Goal: Ask a question

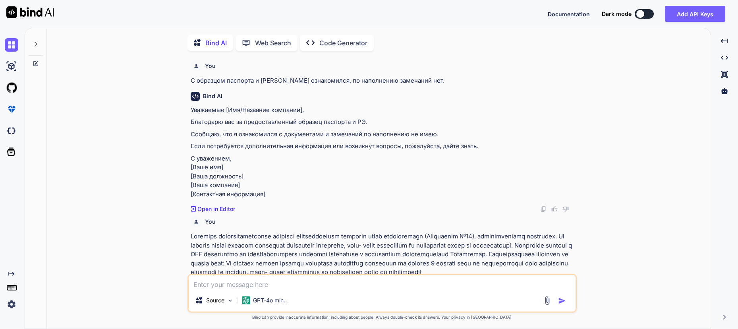
scroll to position [483, 0]
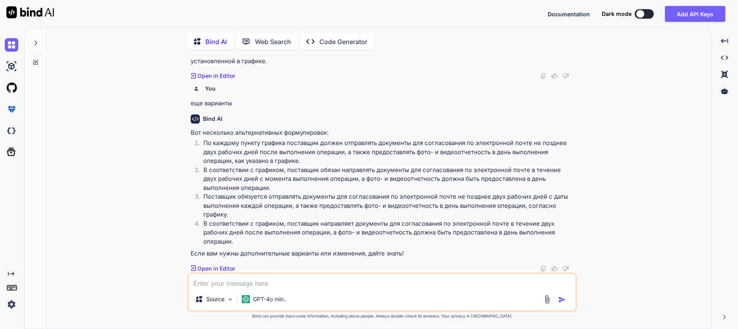
click at [223, 281] on textarea at bounding box center [382, 281] width 387 height 14
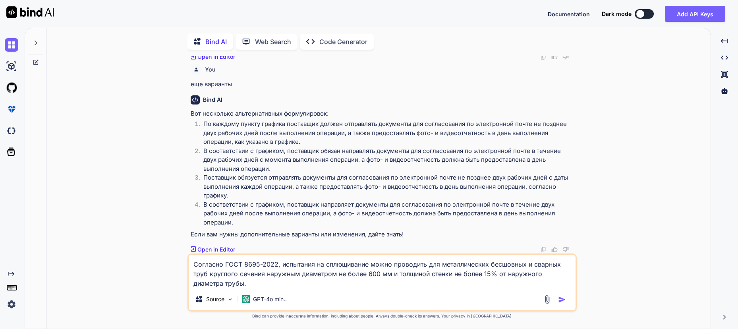
click at [268, 286] on textarea "Согласно ГОСТ 8695-2022, испытания на сплющивание можно проводить для металличе…" at bounding box center [382, 271] width 387 height 33
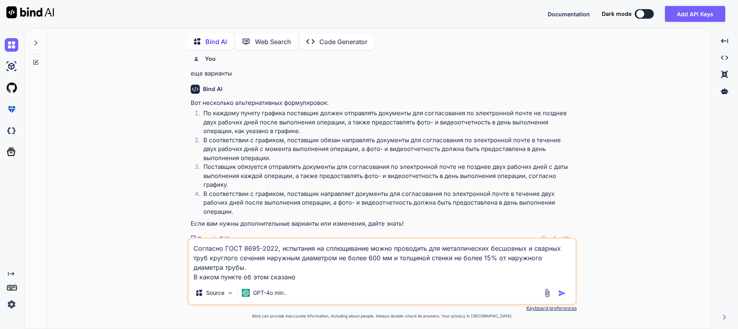
type textarea "Согласно ГОСТ 8695-2022, испытания на сплющивание можно проводить для металличе…"
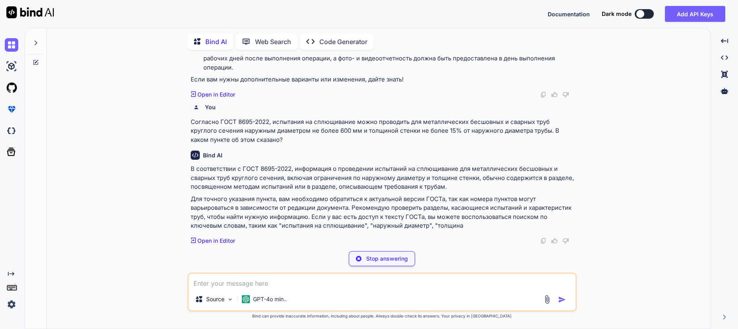
scroll to position [644, 0]
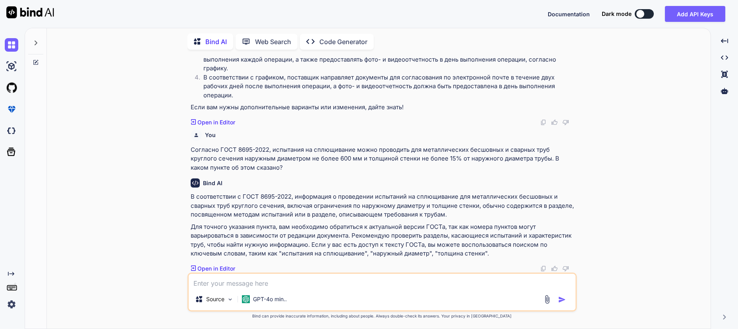
click at [212, 276] on textarea at bounding box center [382, 281] width 387 height 14
paste textarea "можно ли сделать испытания на сплющивание трубы диаметром 820 мм"
type textarea "можно ли сделать испытания на сплющивание трубы диаметром 820 мм"
click at [562, 299] on img "button" at bounding box center [562, 299] width 8 height 8
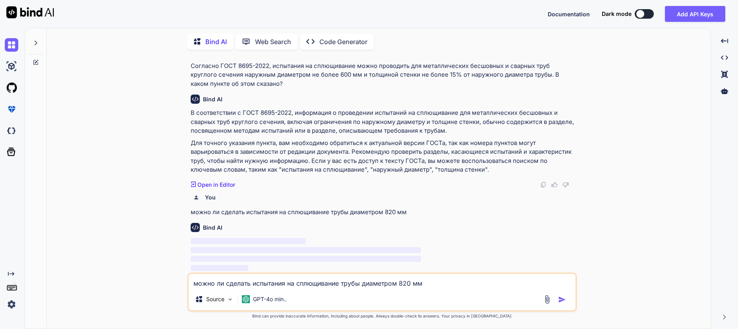
scroll to position [728, 0]
click at [236, 281] on textarea "можно ли сделать испытания на сплющивание трубы диаметром 820 мм" at bounding box center [382, 281] width 387 height 14
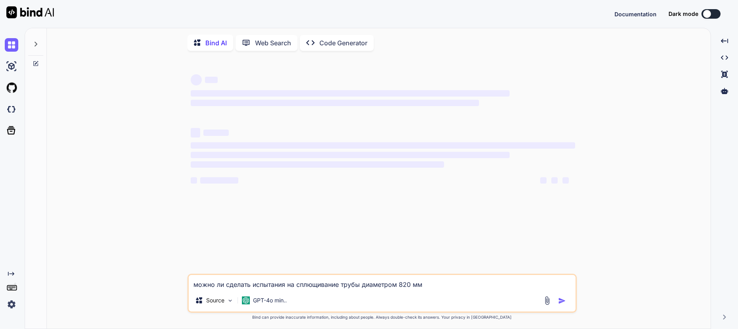
click at [461, 297] on div "Source GPT-4o min.." at bounding box center [382, 301] width 387 height 19
click at [462, 297] on div "Source GPT-4o min.." at bounding box center [382, 301] width 387 height 19
click at [457, 289] on textarea "можно ли сделать испытания на сплющивание трубы диаметром 820 мм" at bounding box center [382, 282] width 387 height 14
drag, startPoint x: 457, startPoint y: 288, endPoint x: -5, endPoint y: 228, distance: 466.1
click at [0, 228] on html "Documentation Dark mode Created with Pixso. Created with Pixso. Bind AI Web Sea…" at bounding box center [369, 164] width 738 height 329
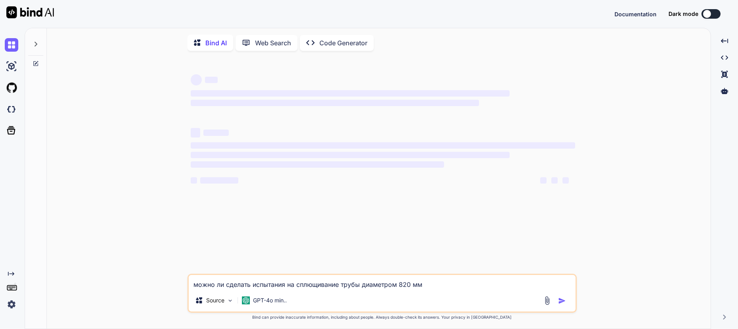
type textarea "x"
click at [426, 287] on textarea "можно ли сделать испытания на сплющивание трубы диаметром 820 мм" at bounding box center [382, 282] width 387 height 14
click at [448, 288] on textarea "можно ли сделать испытания на сплющивание трубы диаметром 820 мм" at bounding box center [382, 282] width 387 height 14
type textarea "x"
click at [435, 292] on div "можно ли сделать испытания на сплющивание трубы диаметром 820 мм Source GPT-4o …" at bounding box center [381, 293] width 389 height 39
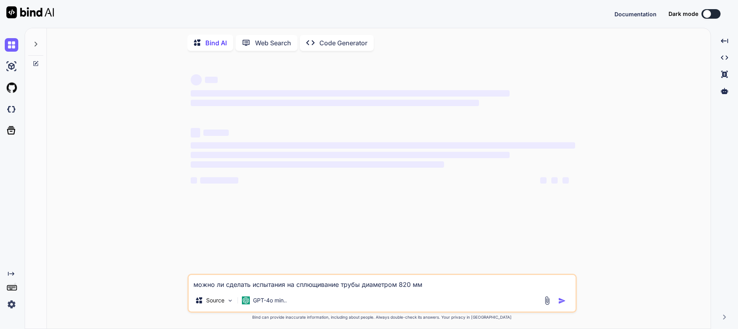
click at [434, 288] on textarea "можно ли сделать испытания на сплющивание трубы диаметром 820 мм" at bounding box center [382, 282] width 387 height 14
drag, startPoint x: 435, startPoint y: 287, endPoint x: 110, endPoint y: 258, distance: 326.1
click at [110, 258] on div "‌ ‌ ‌ ‌ ‌ ‌ ‌ ‌ ‌ ‌ ‌ ‌ ‌ ‌ можно ли сделать испытания на сплющивание трубы диа…" at bounding box center [381, 193] width 657 height 272
click at [423, 289] on textarea "можно ли сделать испытания на сплющивание трубы диаметром 820 мм" at bounding box center [382, 282] width 387 height 14
drag, startPoint x: 437, startPoint y: 281, endPoint x: 125, endPoint y: 291, distance: 312.3
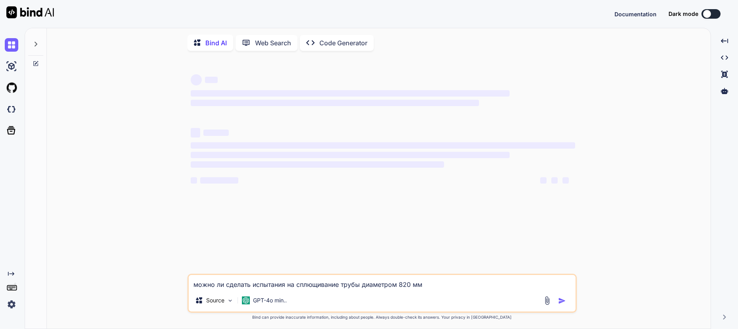
click at [125, 291] on div "‌ ‌ ‌ ‌ ‌ ‌ ‌ ‌ ‌ ‌ ‌ ‌ ‌ ‌ можно ли сделать испытания на сплющивание трубы диа…" at bounding box center [381, 193] width 657 height 272
click at [440, 286] on textarea "можно ли сделать испытания на сплющивание трубы диаметром 820 мм" at bounding box center [382, 282] width 387 height 14
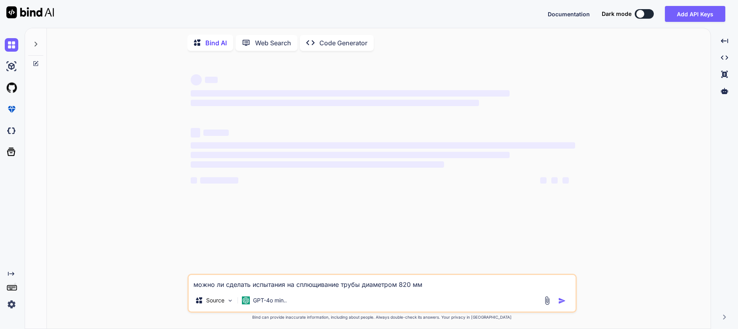
type textarea "x"
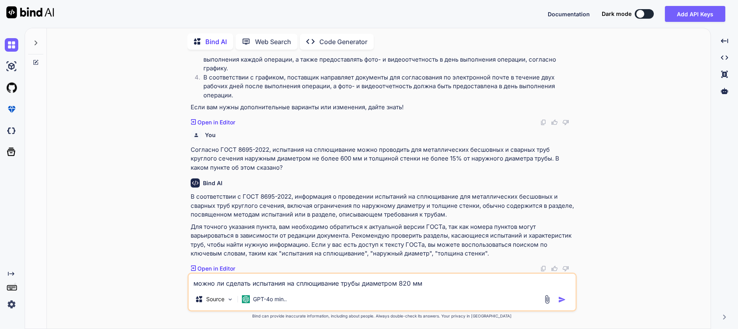
scroll to position [453, 0]
click at [563, 297] on img "button" at bounding box center [562, 299] width 8 height 8
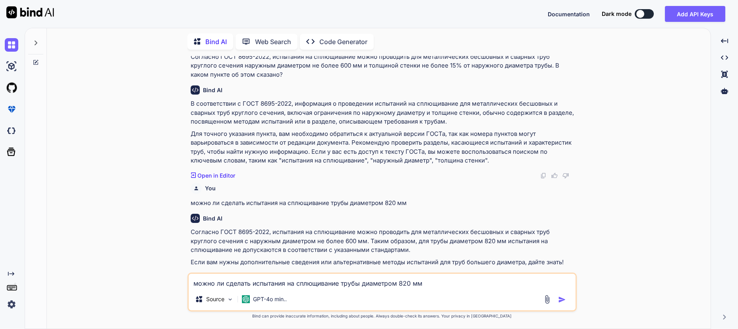
scroll to position [554, 0]
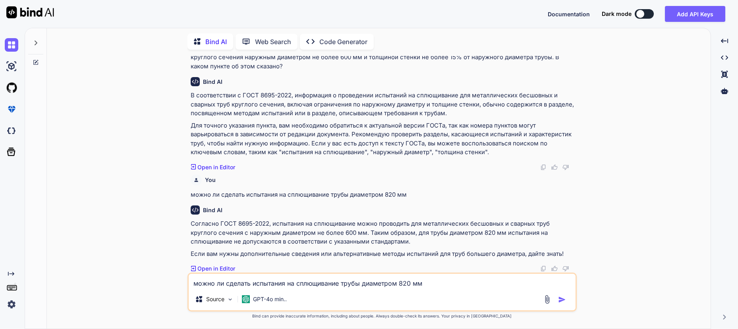
click at [258, 280] on textarea "можно ли сделать испытания на сплющивание трубы диаметром 820 мм" at bounding box center [382, 281] width 387 height 14
type textarea "а чем тогда можно заменить испытания на сплющивание трубы диаметром 820 мм?"
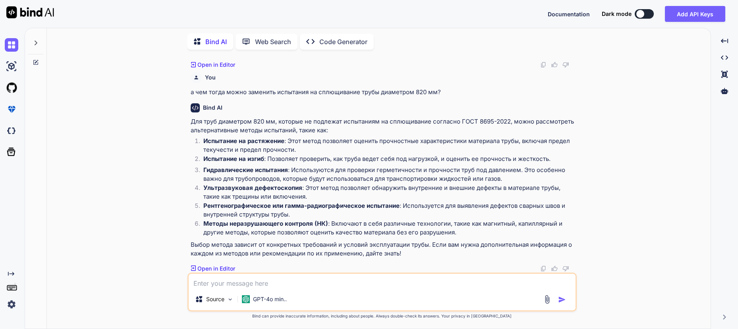
scroll to position [758, 0]
drag, startPoint x: 462, startPoint y: 121, endPoint x: 510, endPoint y: 123, distance: 48.1
click at [510, 123] on p "Для труб диаметром 820 мм, которые не подлежат испытаниям на сплющивание соглас…" at bounding box center [383, 126] width 384 height 18
copy p "ГОСТ 8695-2022"
